Goal: Transaction & Acquisition: Purchase product/service

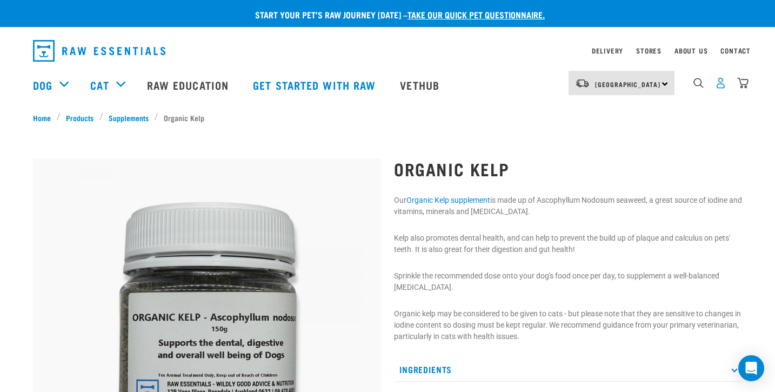
click at [723, 88] on img "dropdown navigation" at bounding box center [720, 82] width 11 height 11
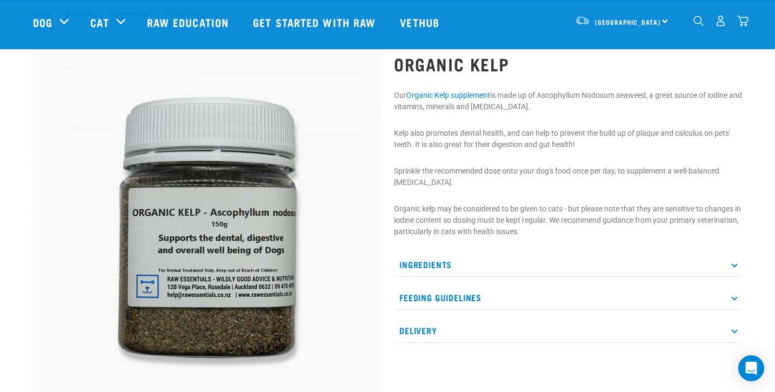
scroll to position [21, 0]
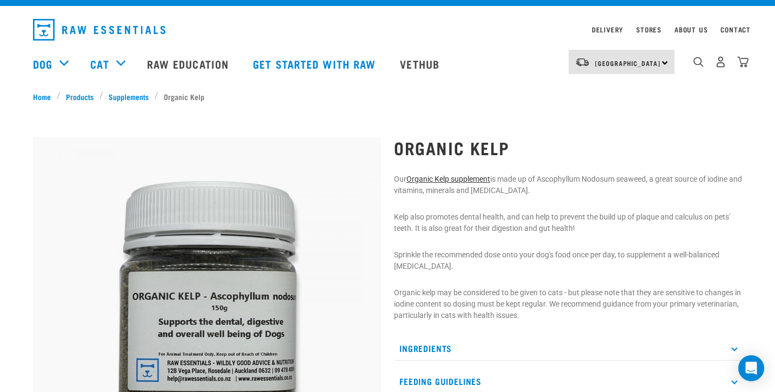
click at [449, 177] on link "Organic Kelp supplement" at bounding box center [448, 178] width 84 height 9
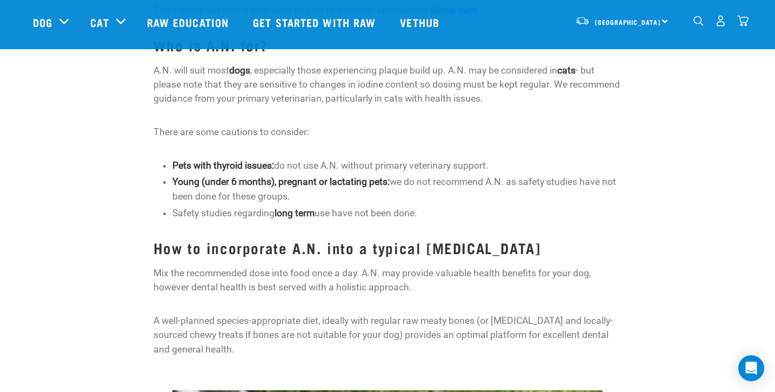
scroll to position [431, 0]
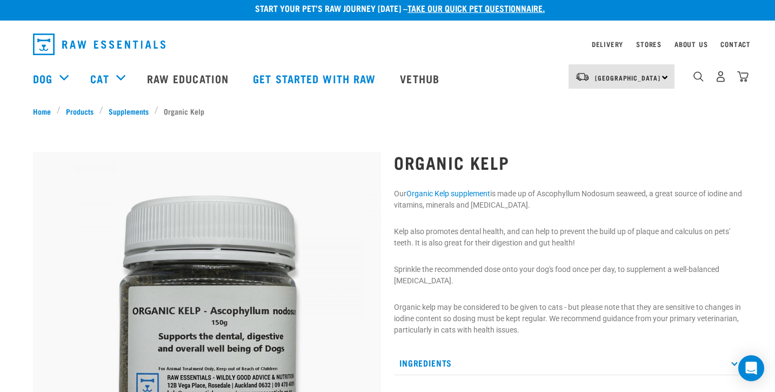
scroll to position [10, 0]
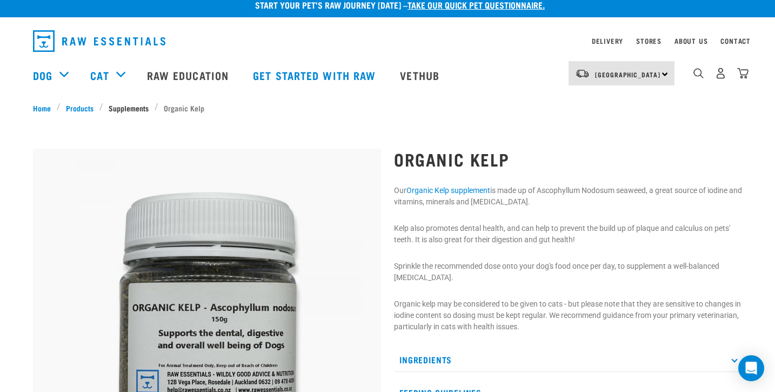
click at [139, 108] on link "Supplements" at bounding box center [128, 107] width 51 height 11
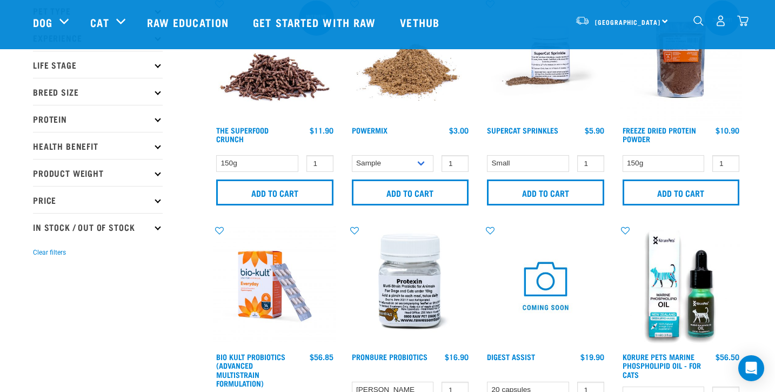
scroll to position [60, 0]
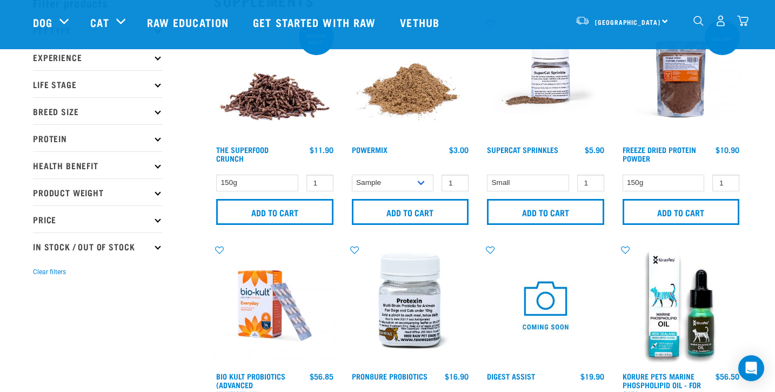
click at [159, 167] on p "Health Benefit" at bounding box center [98, 164] width 130 height 27
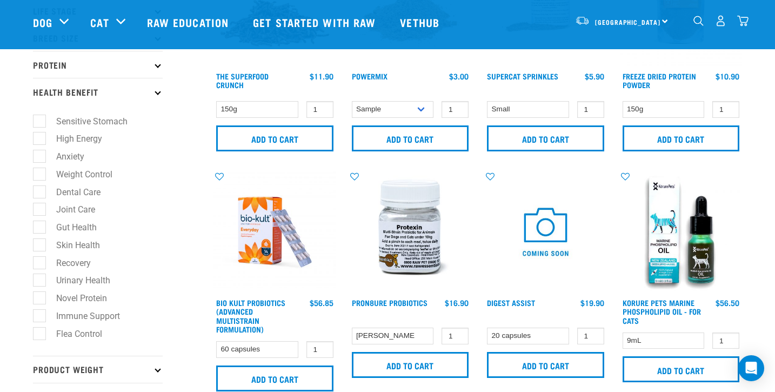
scroll to position [139, 0]
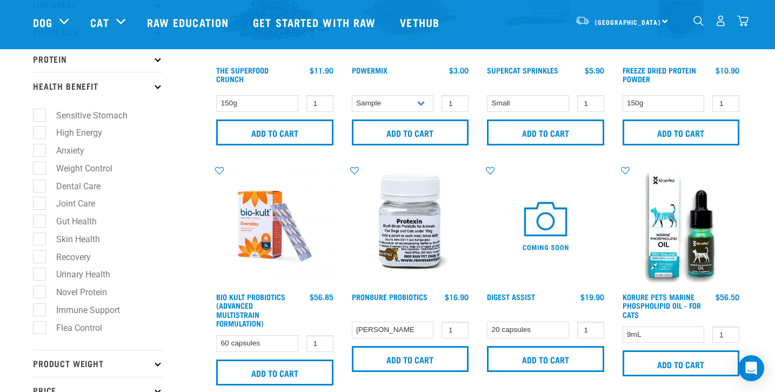
click at [42, 237] on label "Skin Health" at bounding box center [71, 239] width 65 height 14
click at [40, 237] on input "Skin Health" at bounding box center [36, 236] width 7 height 7
checkbox input "true"
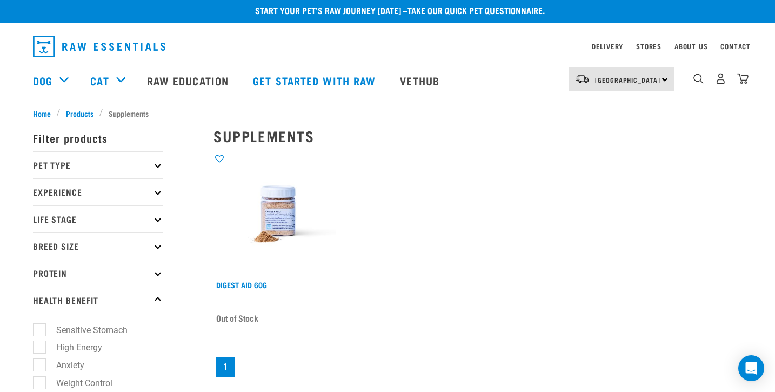
scroll to position [4, 0]
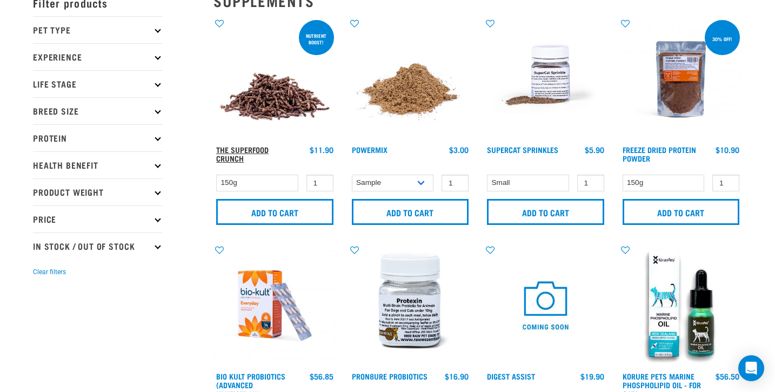
click at [262, 151] on link "The Superfood Crunch" at bounding box center [242, 153] width 52 height 12
